Goal: Task Accomplishment & Management: Complete application form

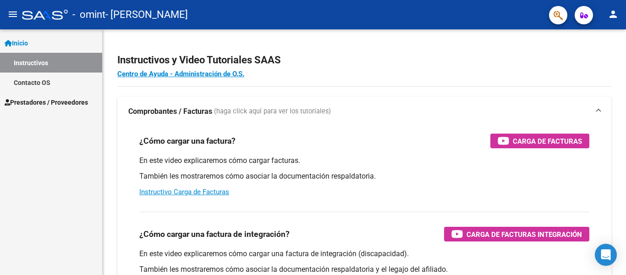
click at [55, 102] on span "Prestadores / Proveedores" at bounding box center [46, 102] width 83 height 10
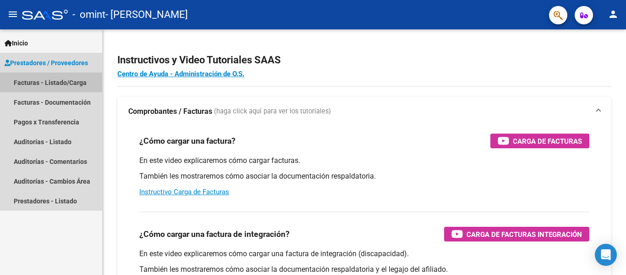
click at [55, 82] on link "Facturas - Listado/Carga" at bounding box center [51, 82] width 102 height 20
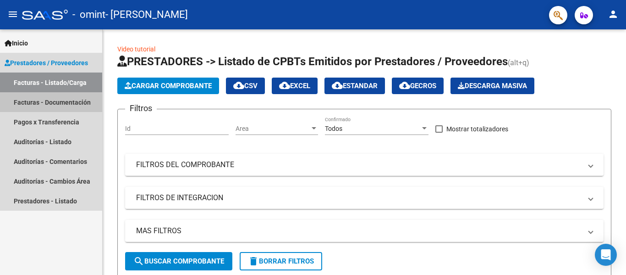
click at [55, 98] on link "Facturas - Documentación" at bounding box center [51, 102] width 102 height 20
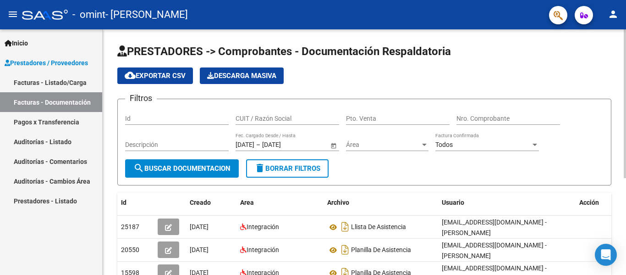
scroll to position [159, 0]
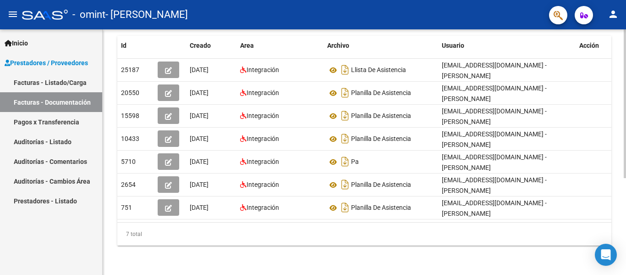
click at [626, 183] on div at bounding box center [625, 151] width 2 height 245
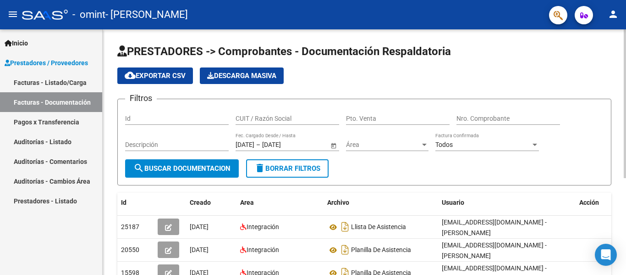
click at [626, 119] on div at bounding box center [625, 151] width 2 height 245
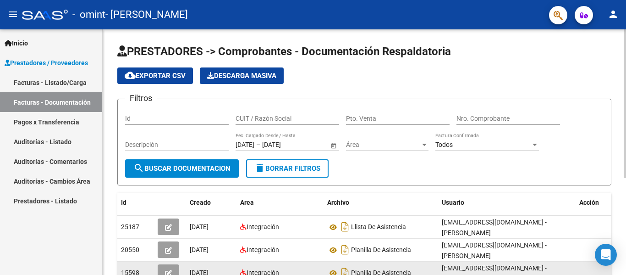
click at [299, 268] on div "Integración" at bounding box center [280, 272] width 80 height 11
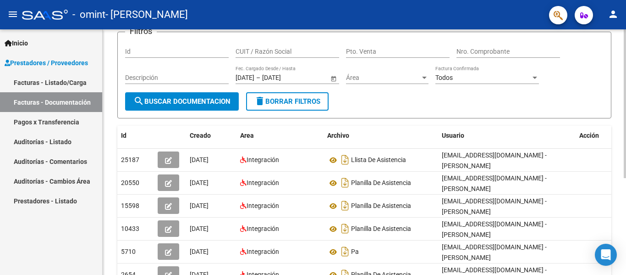
scroll to position [67, 0]
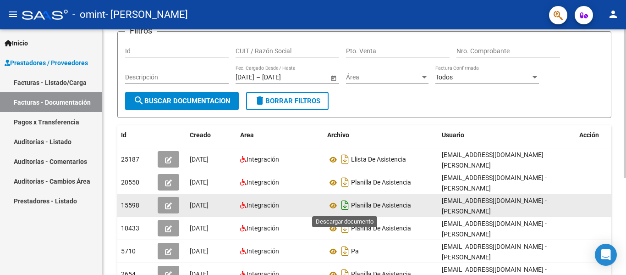
click at [347, 206] on icon "Descargar documento" at bounding box center [345, 205] width 12 height 15
click at [168, 203] on icon "button" at bounding box center [168, 205] width 7 height 7
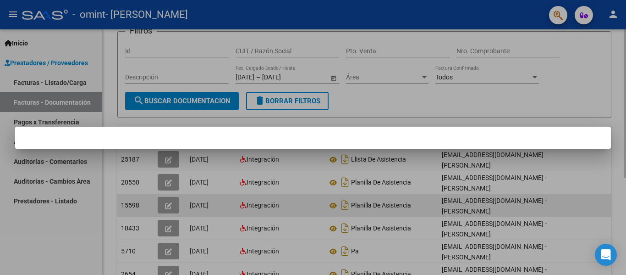
click at [168, 203] on div at bounding box center [313, 137] width 626 height 275
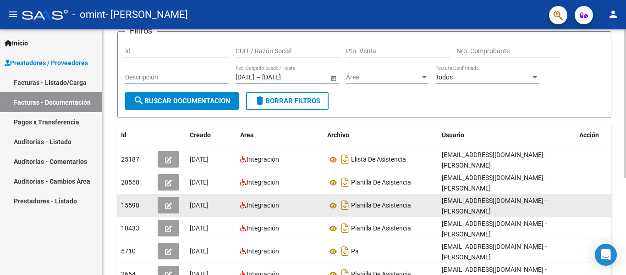
click at [168, 203] on icon "button" at bounding box center [168, 205] width 7 height 7
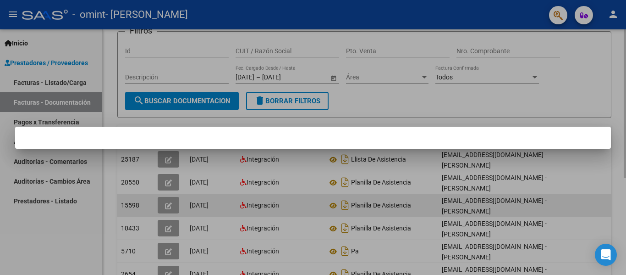
click at [168, 203] on div at bounding box center [313, 137] width 626 height 275
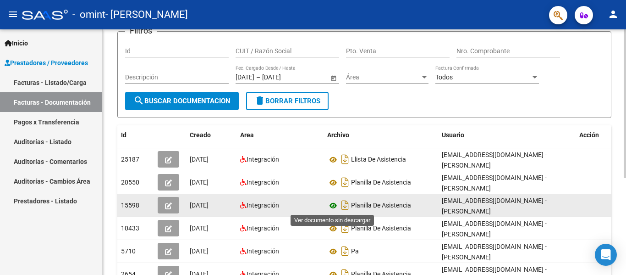
click at [333, 204] on icon at bounding box center [333, 205] width 12 height 11
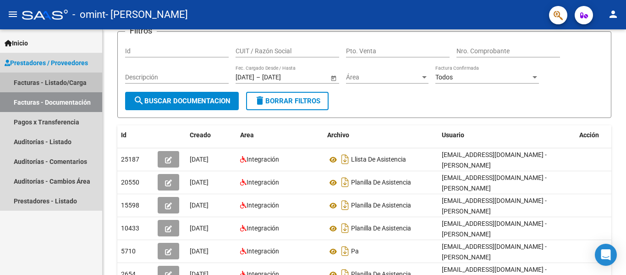
click at [66, 79] on link "Facturas - Listado/Carga" at bounding box center [51, 82] width 102 height 20
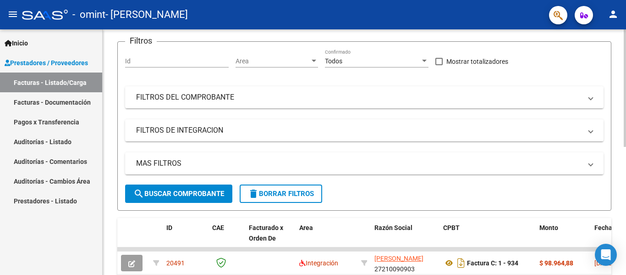
click at [623, 182] on div "Video tutorial PRESTADORES -> Listado de CPBTs Emitidos por Prestadores / Prove…" at bounding box center [364, 214] width 523 height 505
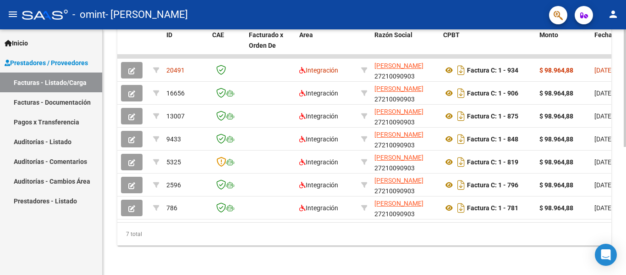
click at [625, 185] on div at bounding box center [625, 151] width 2 height 245
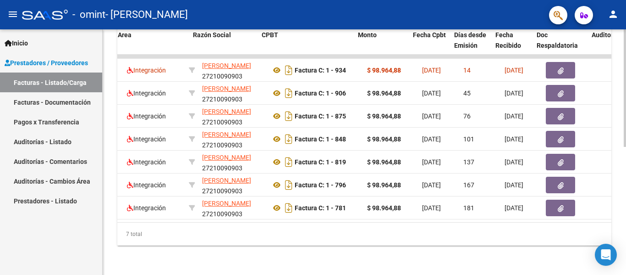
scroll to position [0, 189]
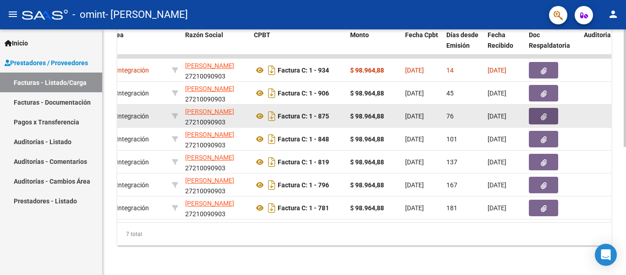
click at [544, 113] on icon "button" at bounding box center [544, 116] width 6 height 7
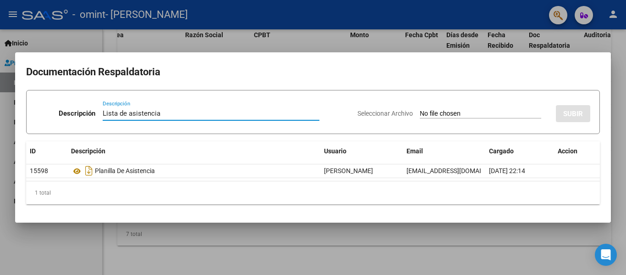
type input "Lista de asistencia"
click at [428, 115] on input "Seleccionar Archivo" at bounding box center [480, 114] width 121 height 9
type input "C:\fakepath\Lista de asistencia [PERSON_NAME] terapia ocupacional de [DATE] (1)…"
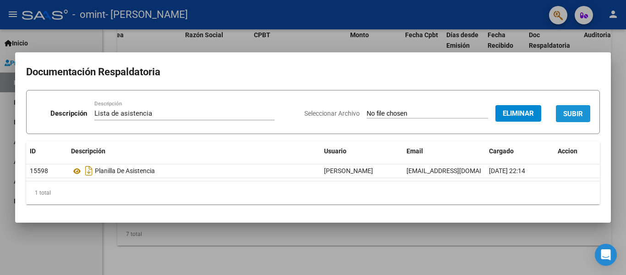
click at [571, 113] on span "SUBIR" at bounding box center [573, 114] width 20 height 8
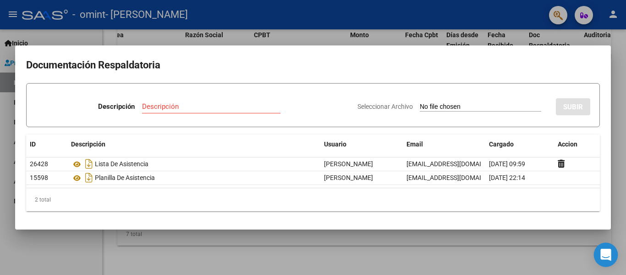
click at [604, 256] on icon "Open Intercom Messenger" at bounding box center [605, 254] width 11 height 12
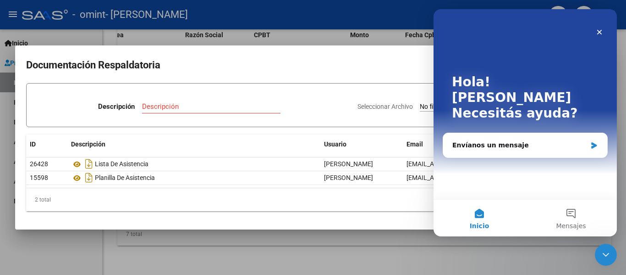
scroll to position [0, 0]
click at [603, 28] on icon "Cerrar" at bounding box center [599, 31] width 7 height 7
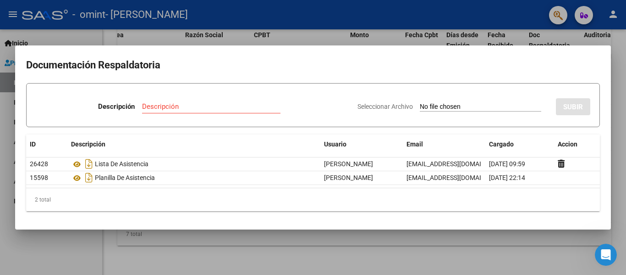
click at [619, 40] on div at bounding box center [313, 137] width 626 height 275
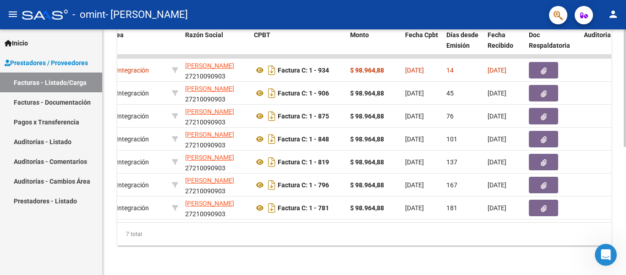
click at [620, 31] on div "Video tutorial PRESTADORES -> Listado de CPBTs Emitidos por Prestadores / Prove…" at bounding box center [364, 21] width 523 height 505
